Goal: Navigation & Orientation: Find specific page/section

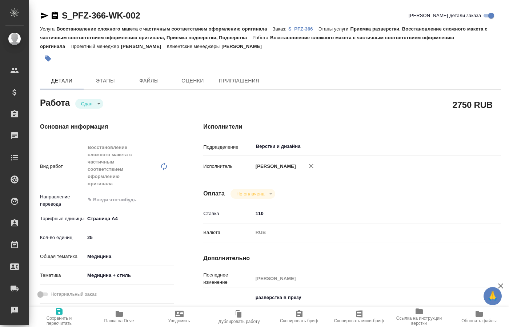
type textarea "x"
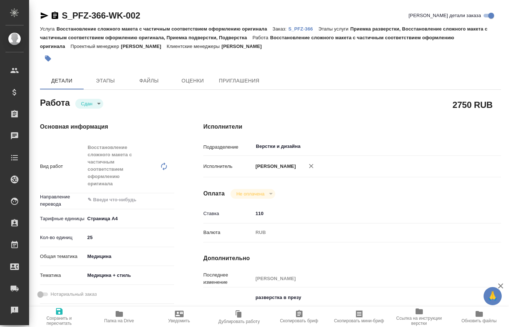
type textarea "x"
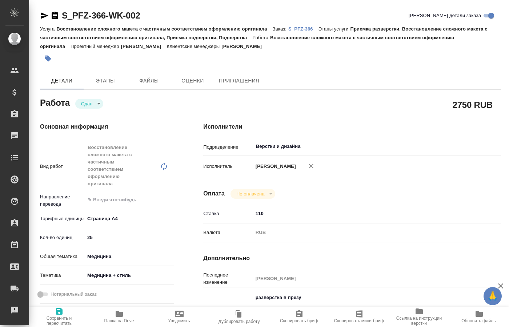
type textarea "x"
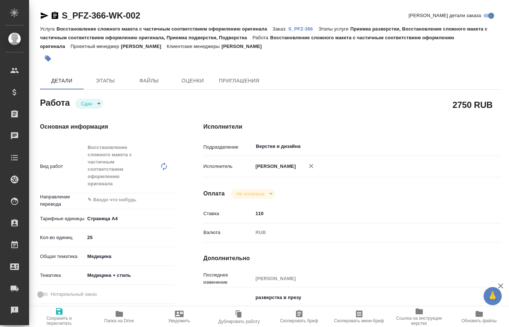
type textarea "x"
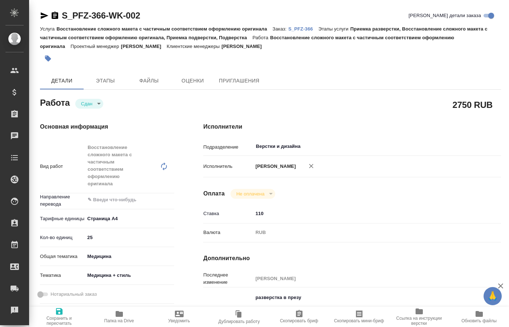
type textarea "x"
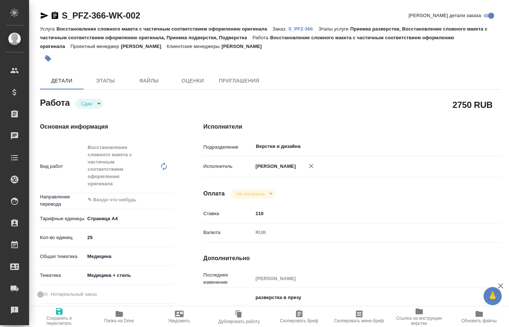
type textarea "x"
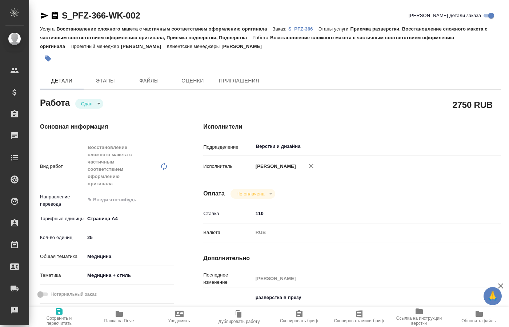
type textarea "x"
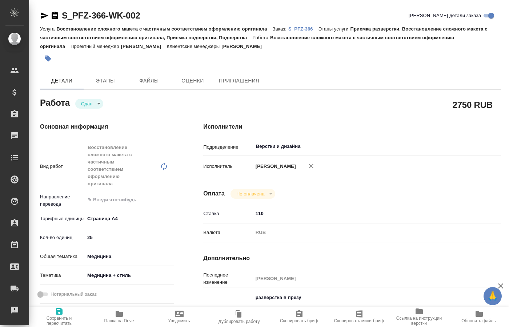
type textarea "x"
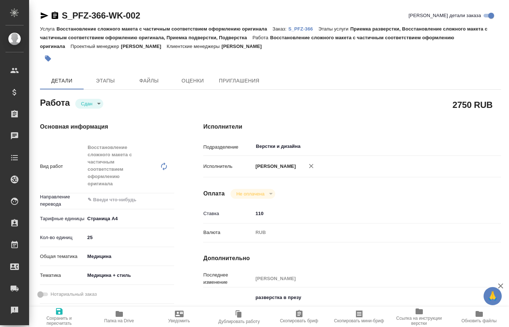
type textarea "x"
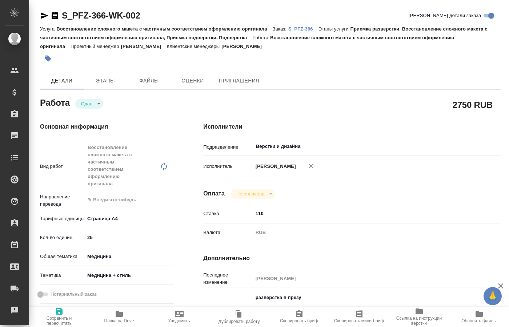
type textarea "x"
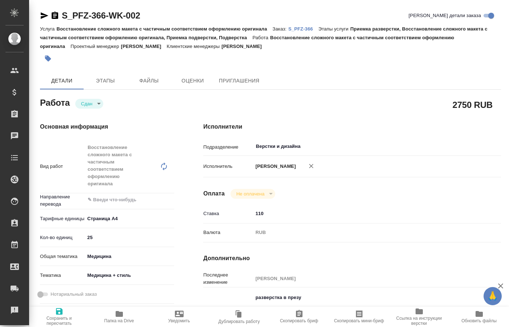
click at [337, 64] on div at bounding box center [193, 59] width 307 height 16
type textarea "x"
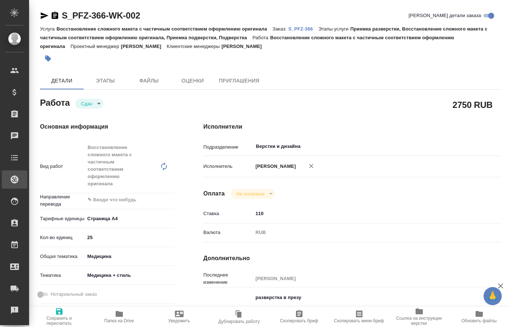
type textarea "x"
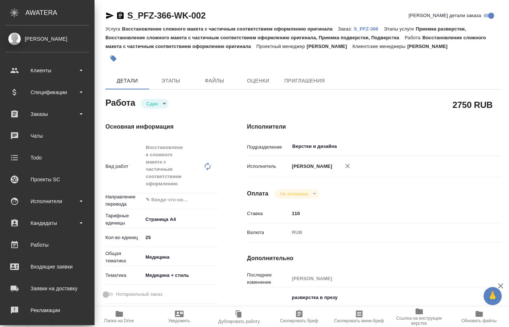
type textarea "x"
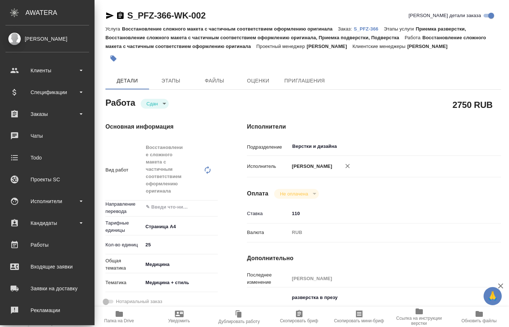
type textarea "x"
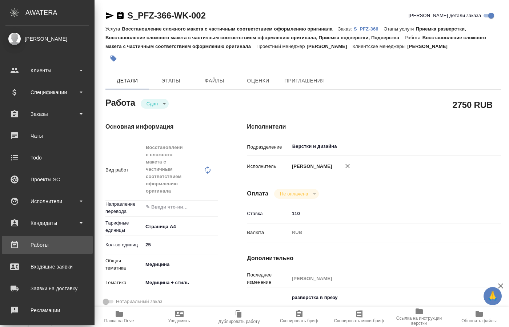
click at [43, 243] on div "Работы" at bounding box center [47, 244] width 84 height 11
type textarea "x"
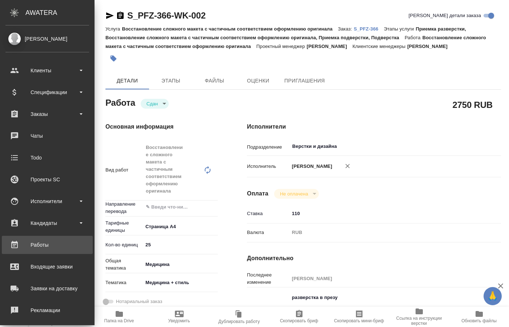
type textarea "x"
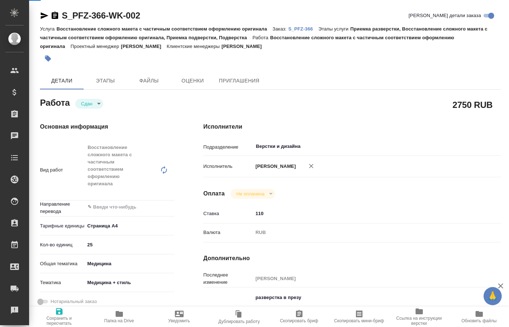
type textarea "x"
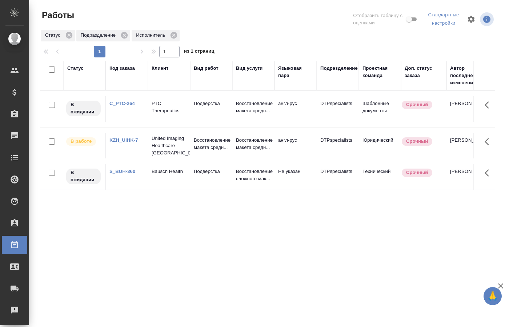
click at [194, 149] on p "Восстановление макета средн..." at bounding box center [211, 144] width 35 height 15
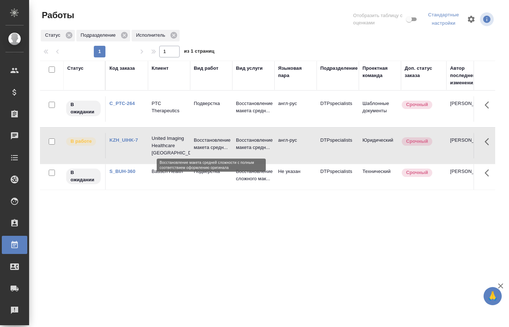
click at [194, 149] on p "Восстановление макета средн..." at bounding box center [211, 144] width 35 height 15
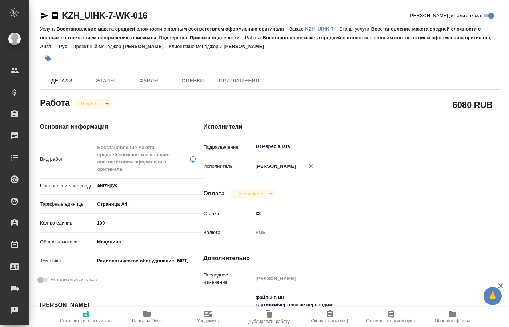
type textarea "x"
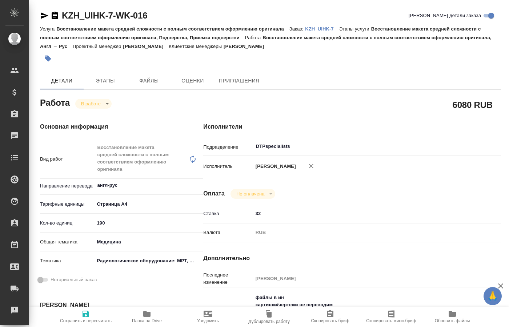
type textarea "x"
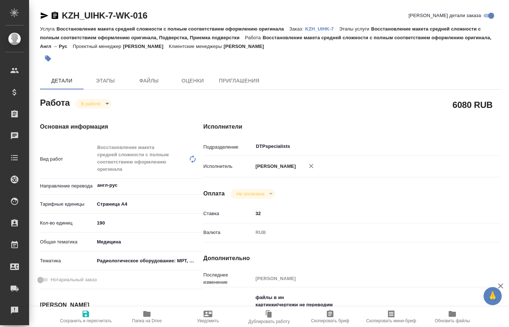
type textarea "x"
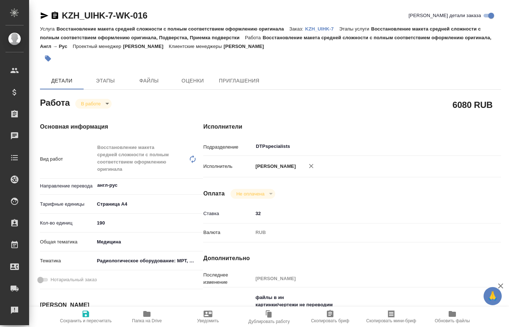
type textarea "x"
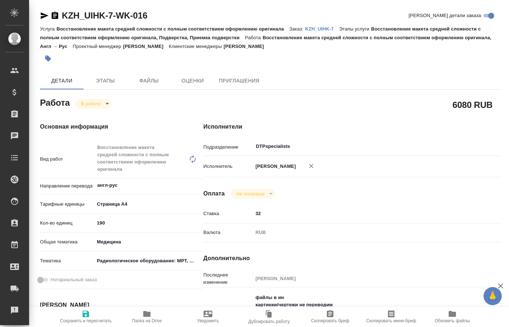
type textarea "x"
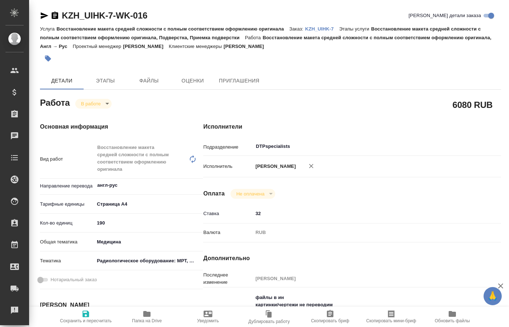
type textarea "x"
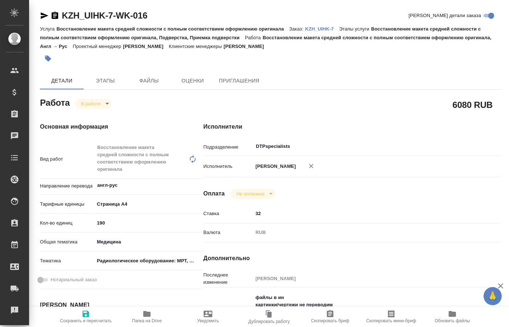
click at [150, 319] on span "Папка на Drive" at bounding box center [147, 320] width 30 height 5
type textarea "x"
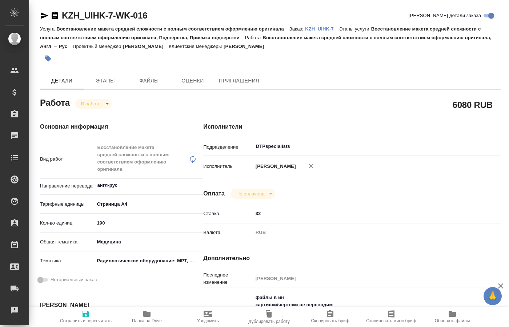
type textarea "x"
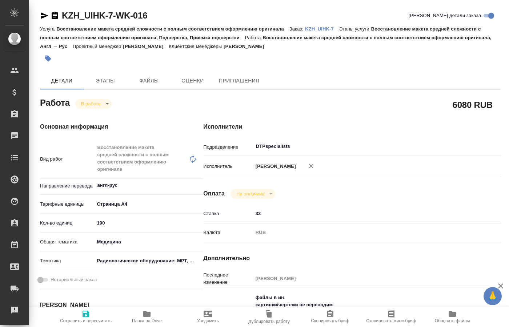
type textarea "x"
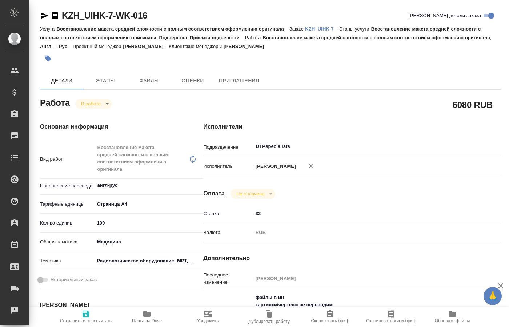
type textarea "x"
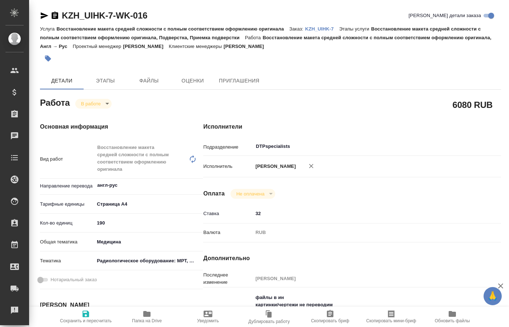
type textarea "x"
